Goal: Task Accomplishment & Management: Use online tool/utility

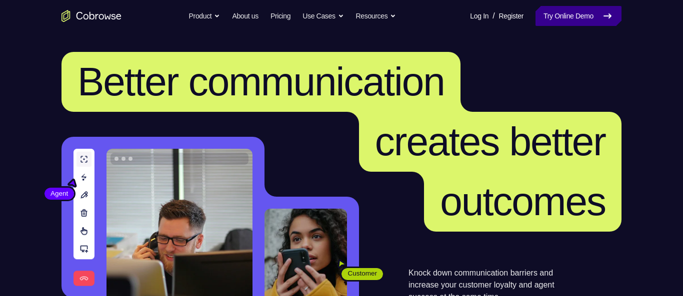
click at [584, 9] on link "Try Online Demo" at bounding box center [578, 16] width 86 height 20
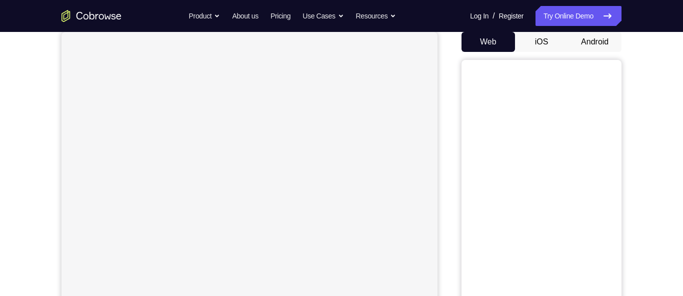
scroll to position [91, 0]
click at [608, 49] on button "Android" at bounding box center [594, 49] width 53 height 20
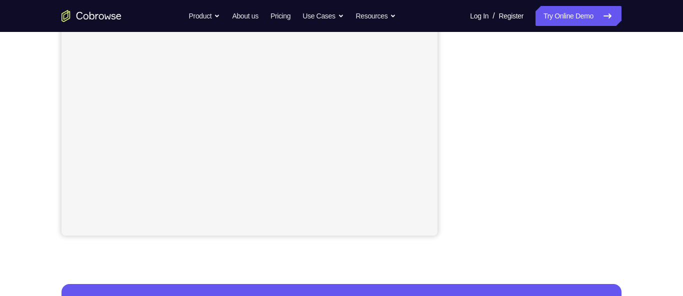
scroll to position [244, 0]
